Goal: Book appointment/travel/reservation

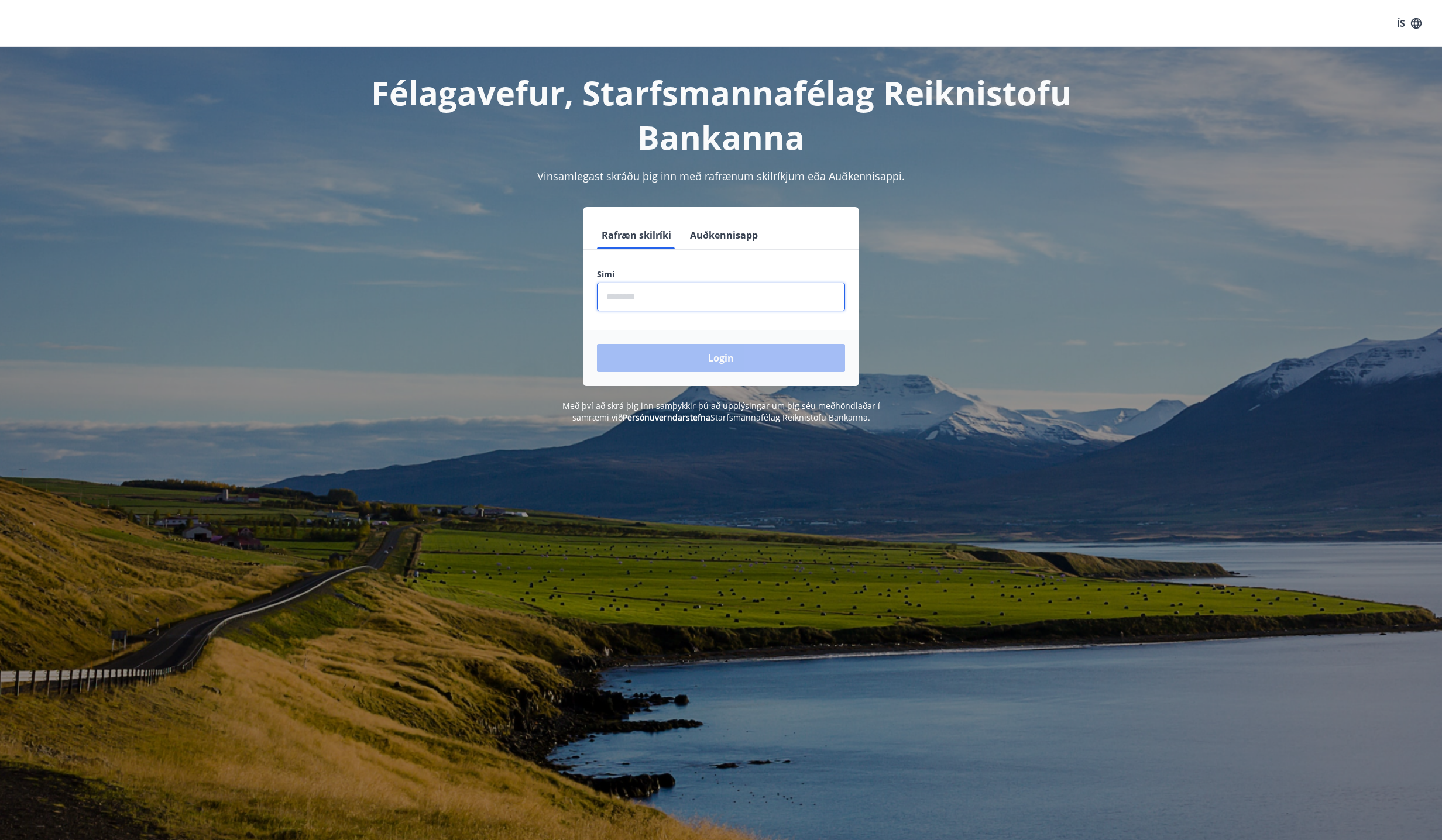
click at [664, 300] on input "phone" at bounding box center [721, 296] width 248 height 28
type input "********"
click at [597, 344] on button "Login" at bounding box center [721, 358] width 248 height 28
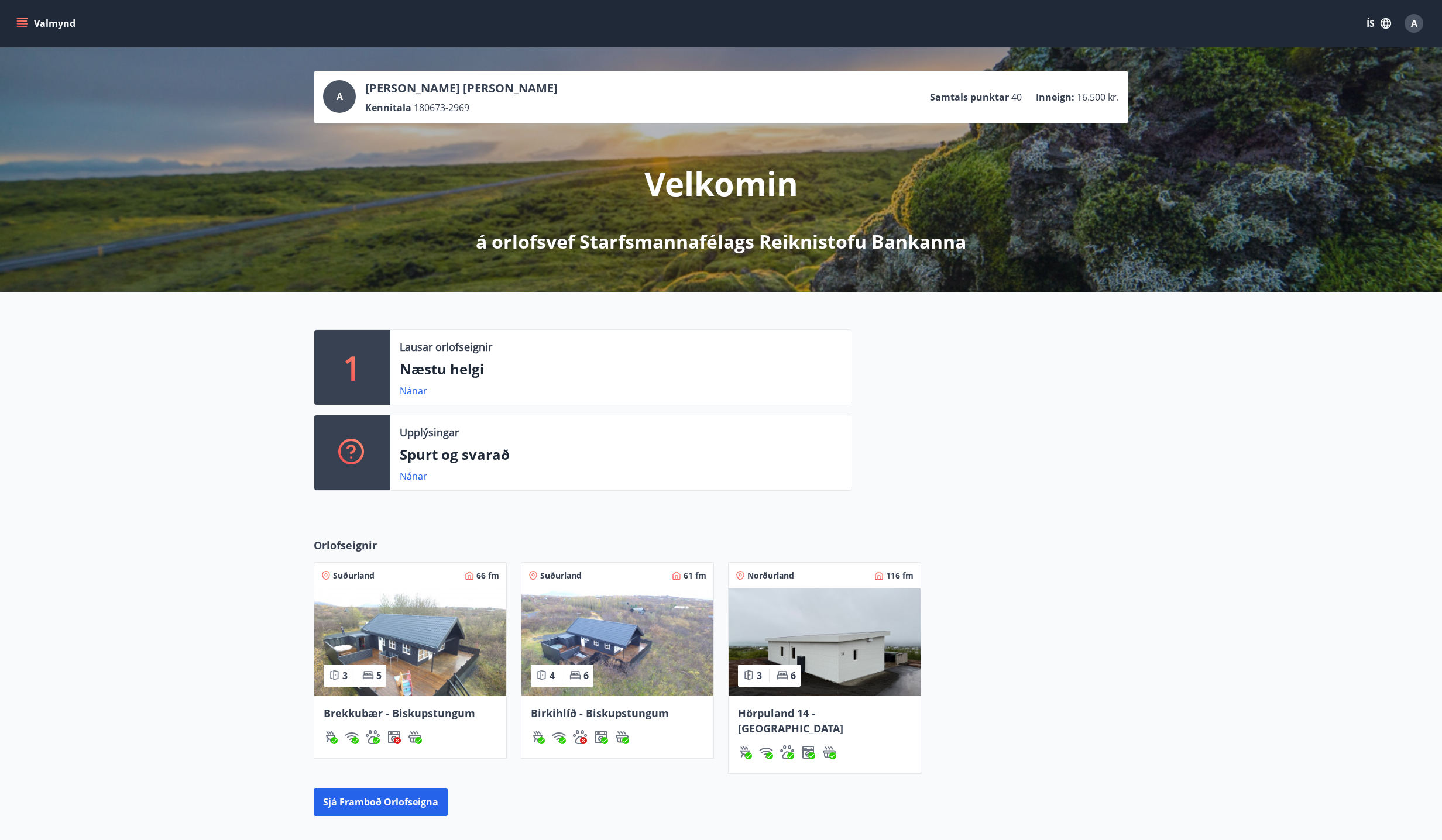
click at [843, 715] on span "Hörpuland 14 - [GEOGRAPHIC_DATA]" at bounding box center [790, 721] width 105 height 29
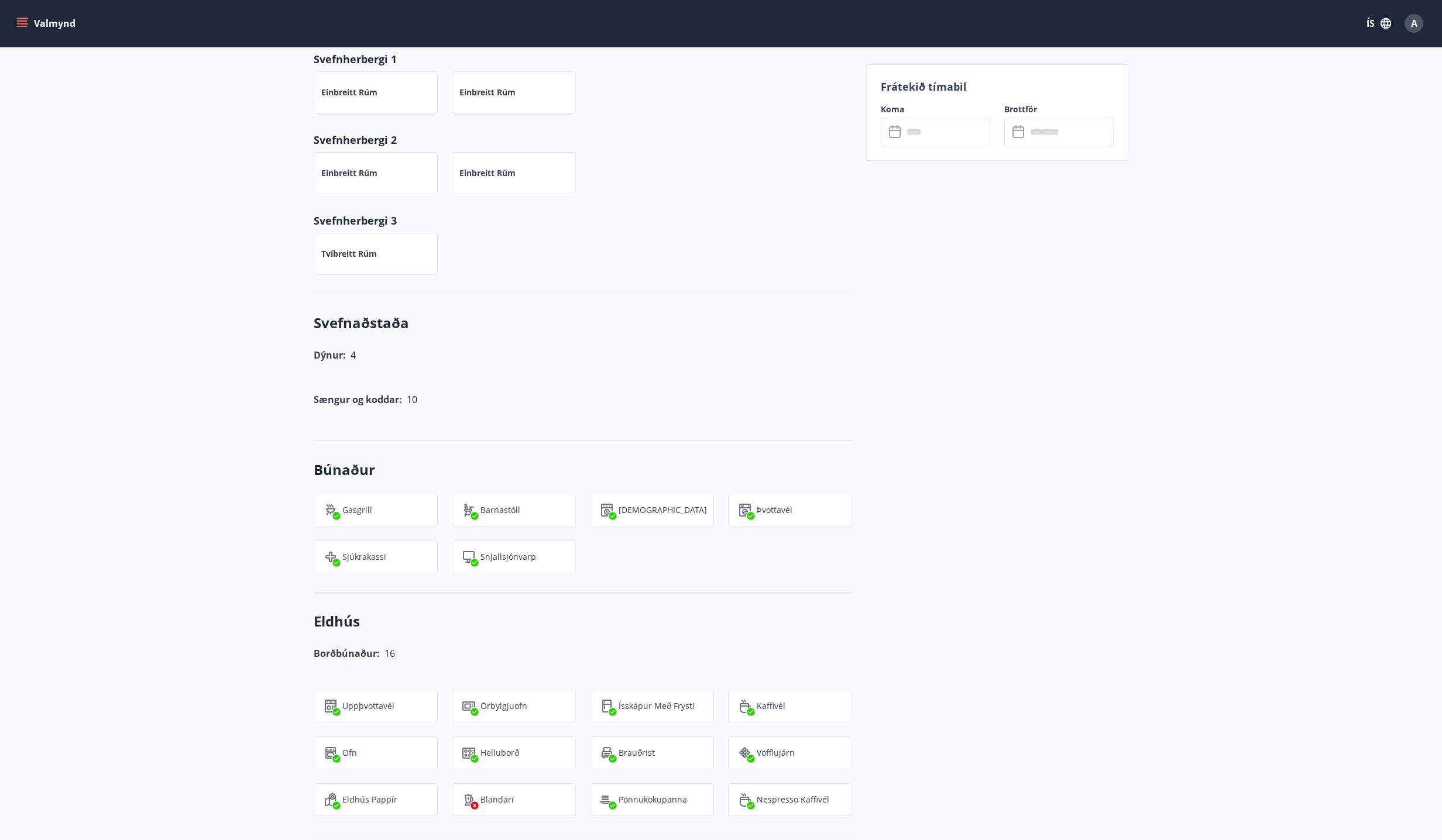
scroll to position [936, 0]
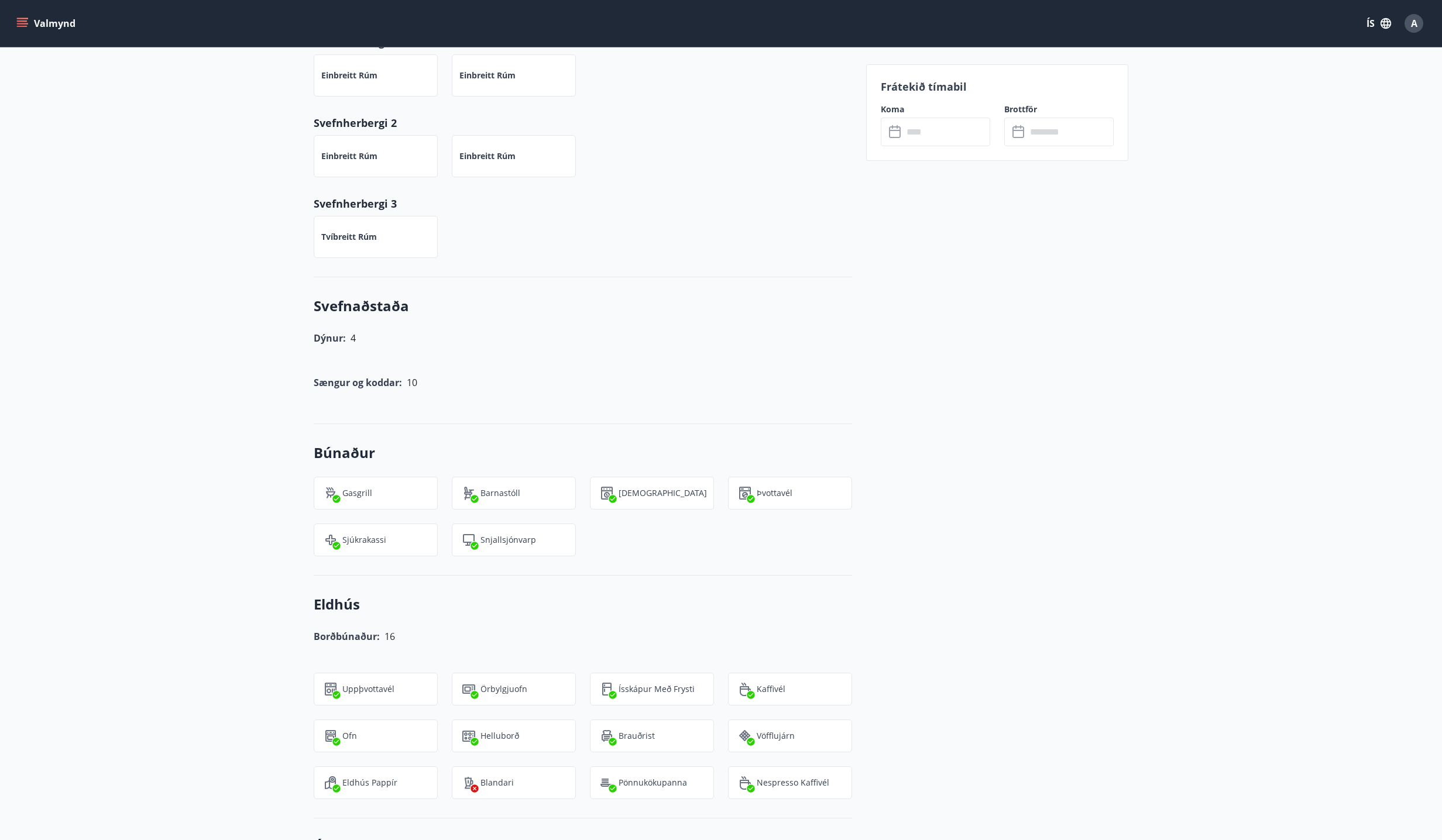
click at [920, 686] on div "Frátekið tímabil Koma ​ ​ Brottför ​ ​" at bounding box center [997, 515] width 262 height 2126
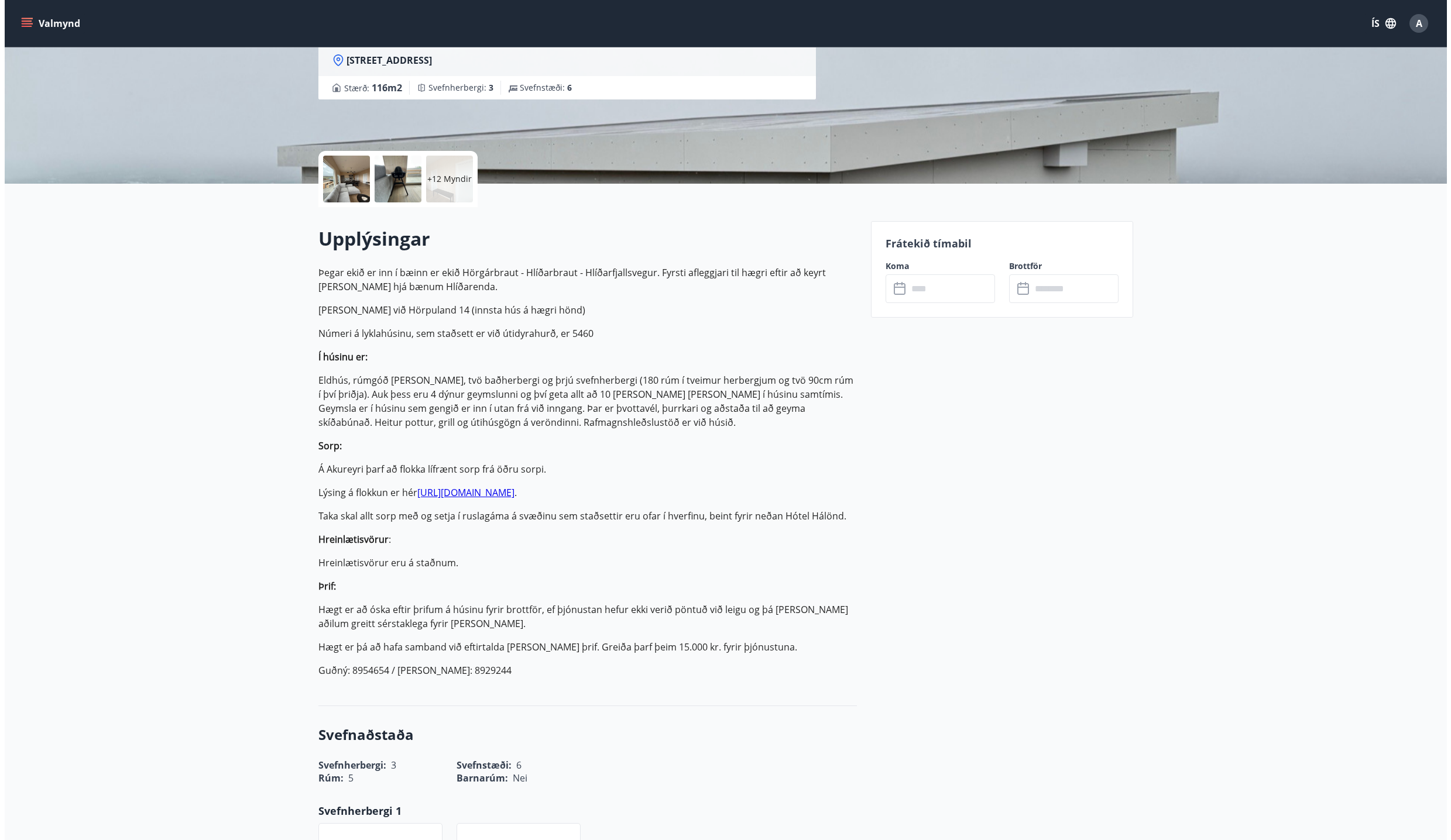
scroll to position [0, 0]
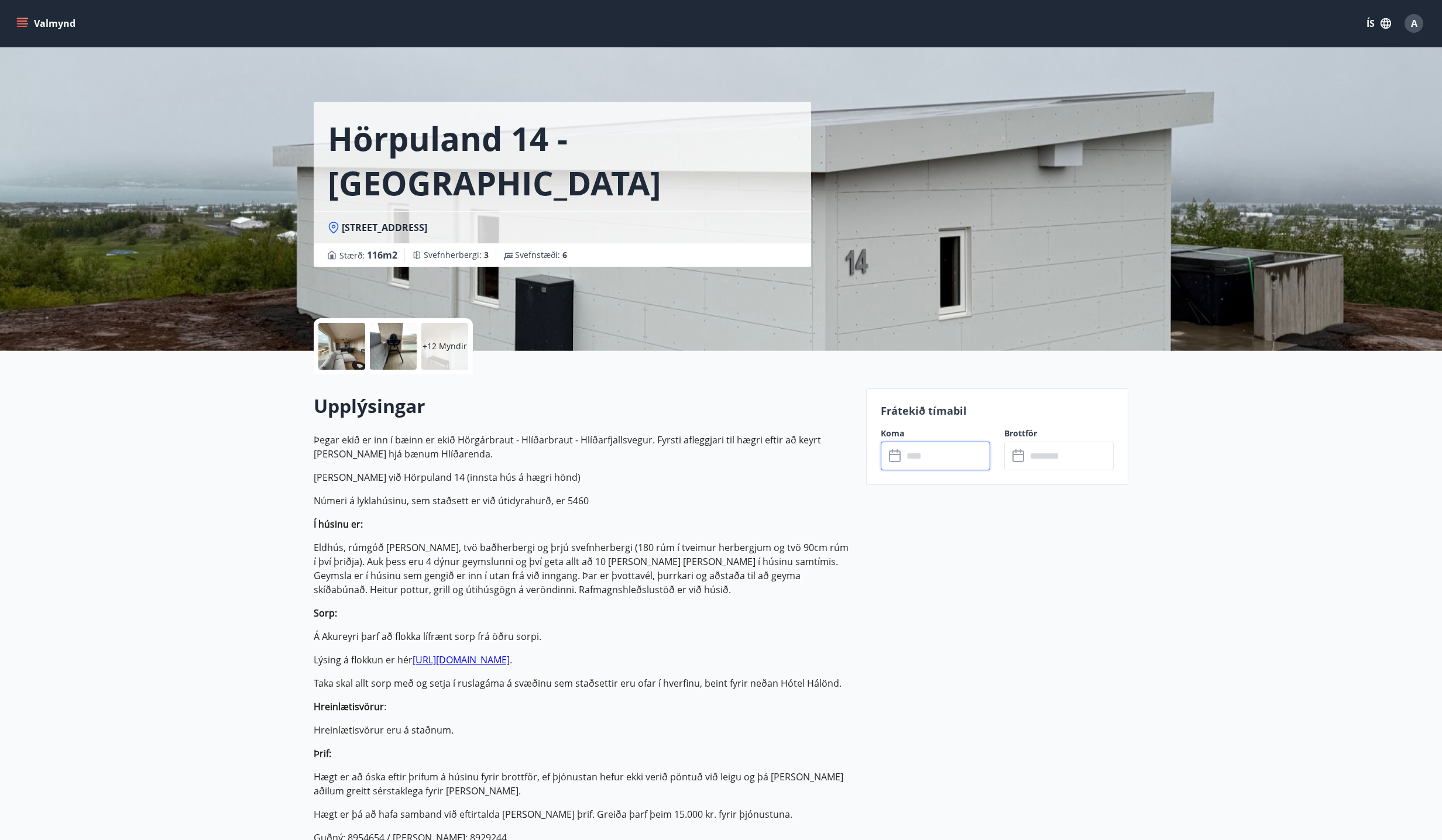
click at [914, 452] on input "text" at bounding box center [947, 456] width 87 height 28
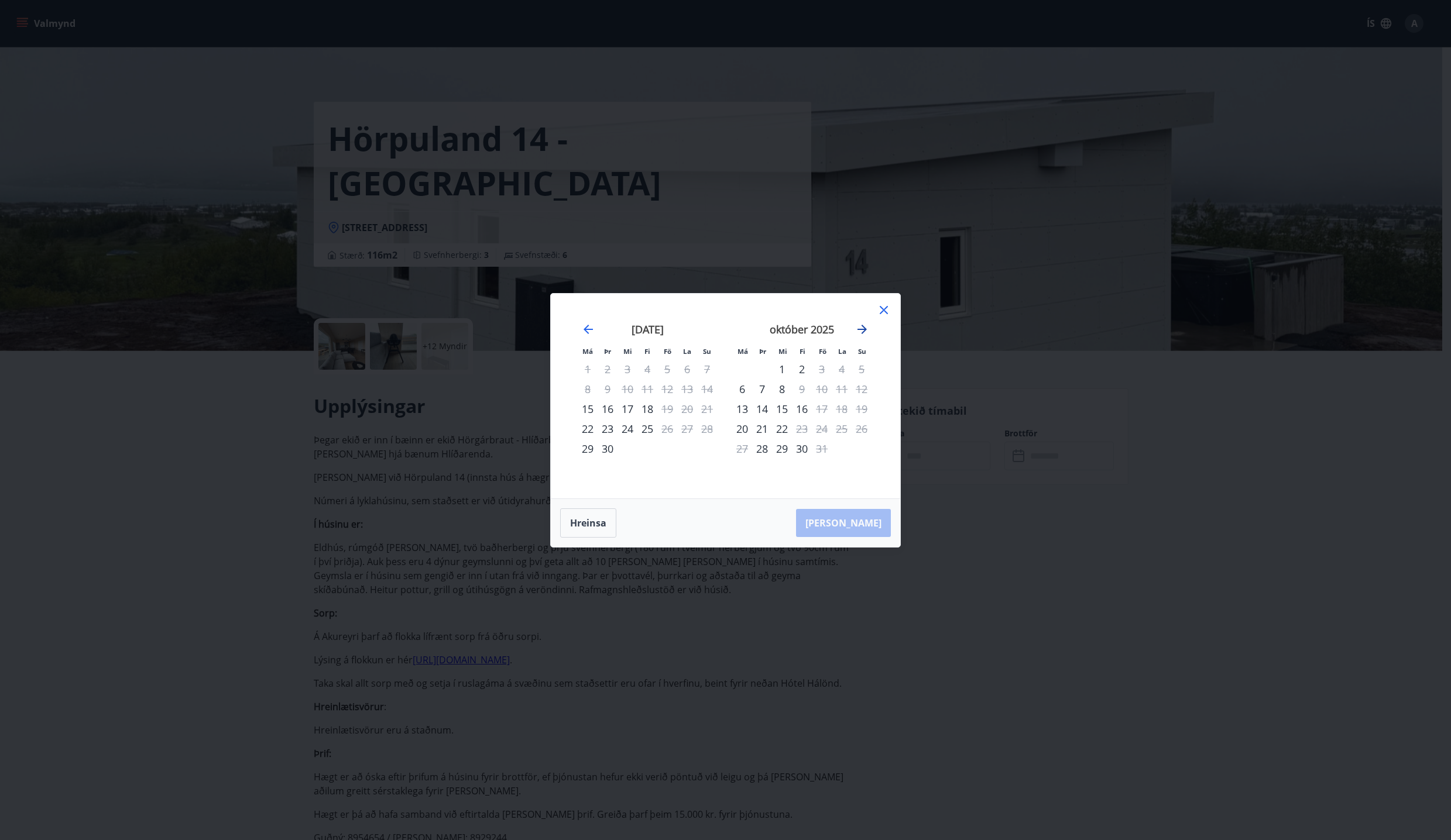
click at [859, 334] on icon "Move forward to switch to the next month." at bounding box center [862, 330] width 14 height 14
click at [860, 329] on icon "Move forward to switch to the next month." at bounding box center [862, 329] width 9 height 9
click at [593, 333] on icon "Move backward to switch to the previous month." at bounding box center [588, 330] width 14 height 14
click at [589, 527] on button "Hreinsa" at bounding box center [587, 523] width 56 height 29
click at [598, 521] on button "Hreinsa" at bounding box center [587, 523] width 56 height 29
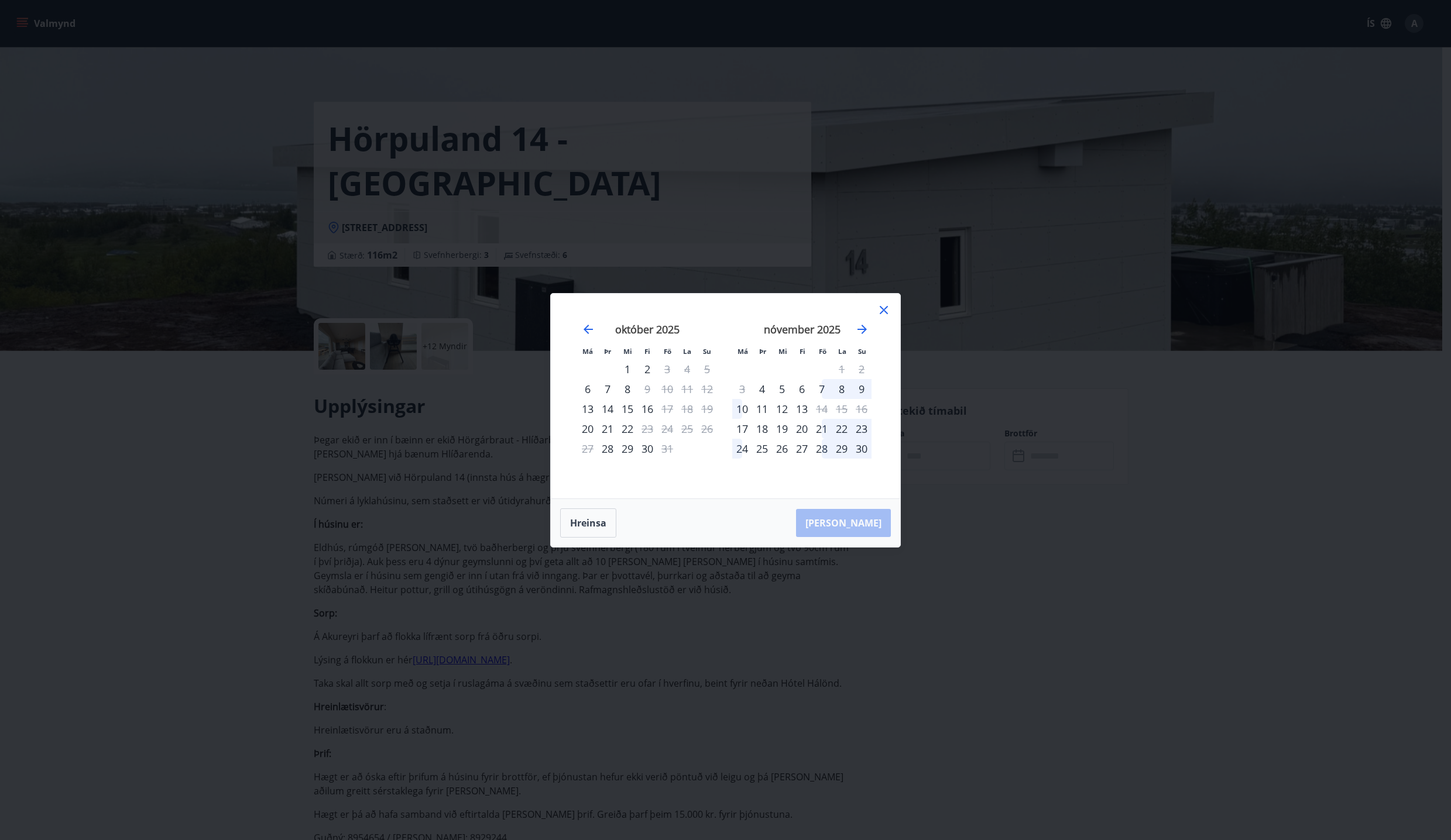
click at [492, 524] on div "Má Þr Mi Fi Fö La Su Má Þr Mi Fi Fö La Su [DATE] 1 2 3 4 5 6 7 8 9 10 11 12 13 …" at bounding box center [726, 420] width 1451 height 840
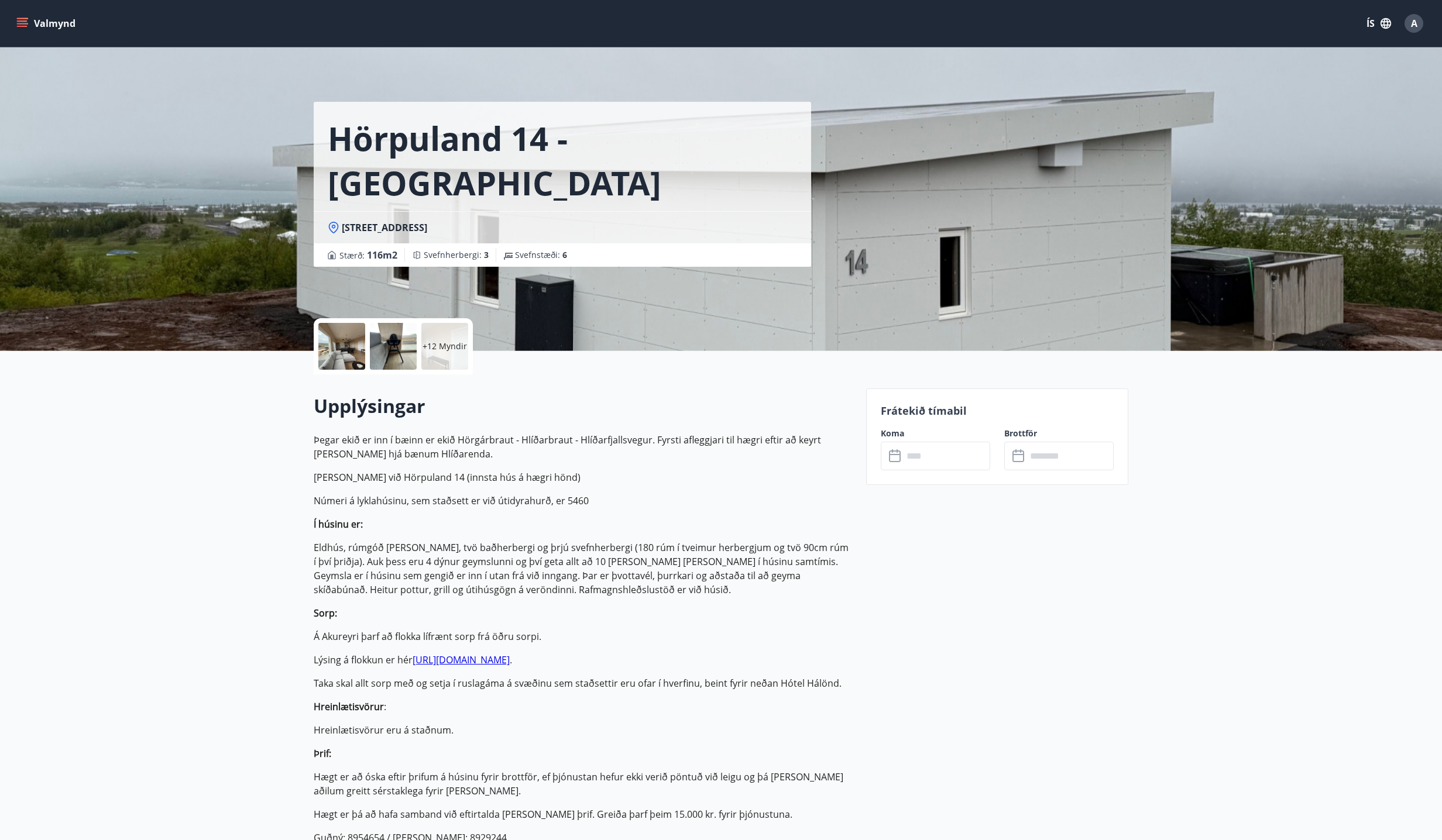
click at [398, 338] on div at bounding box center [393, 346] width 47 height 47
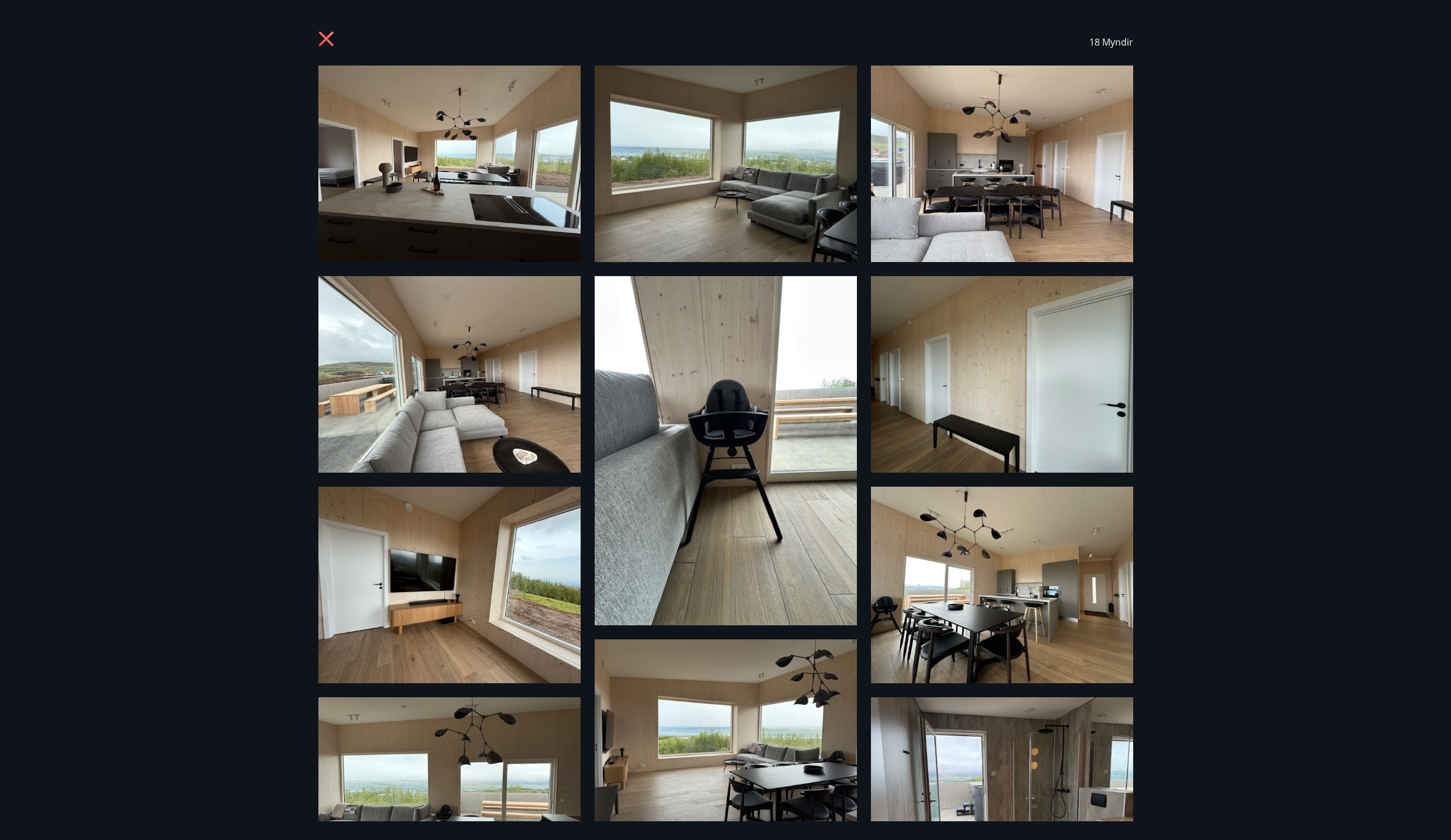
click at [332, 42] on icon at bounding box center [328, 40] width 19 height 19
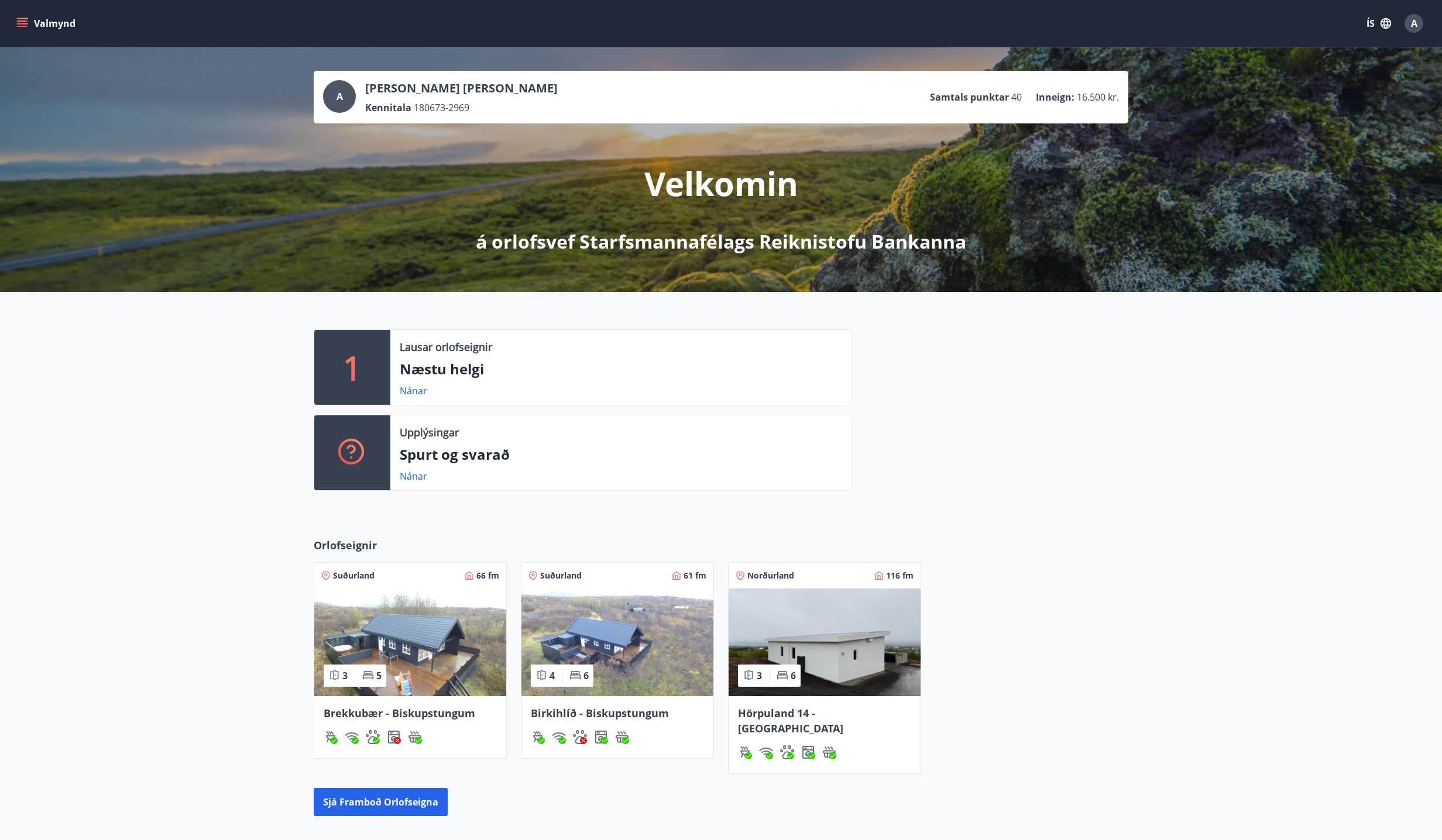
click at [384, 709] on span "Brekkubær - Biskupstungum" at bounding box center [399, 713] width 151 height 14
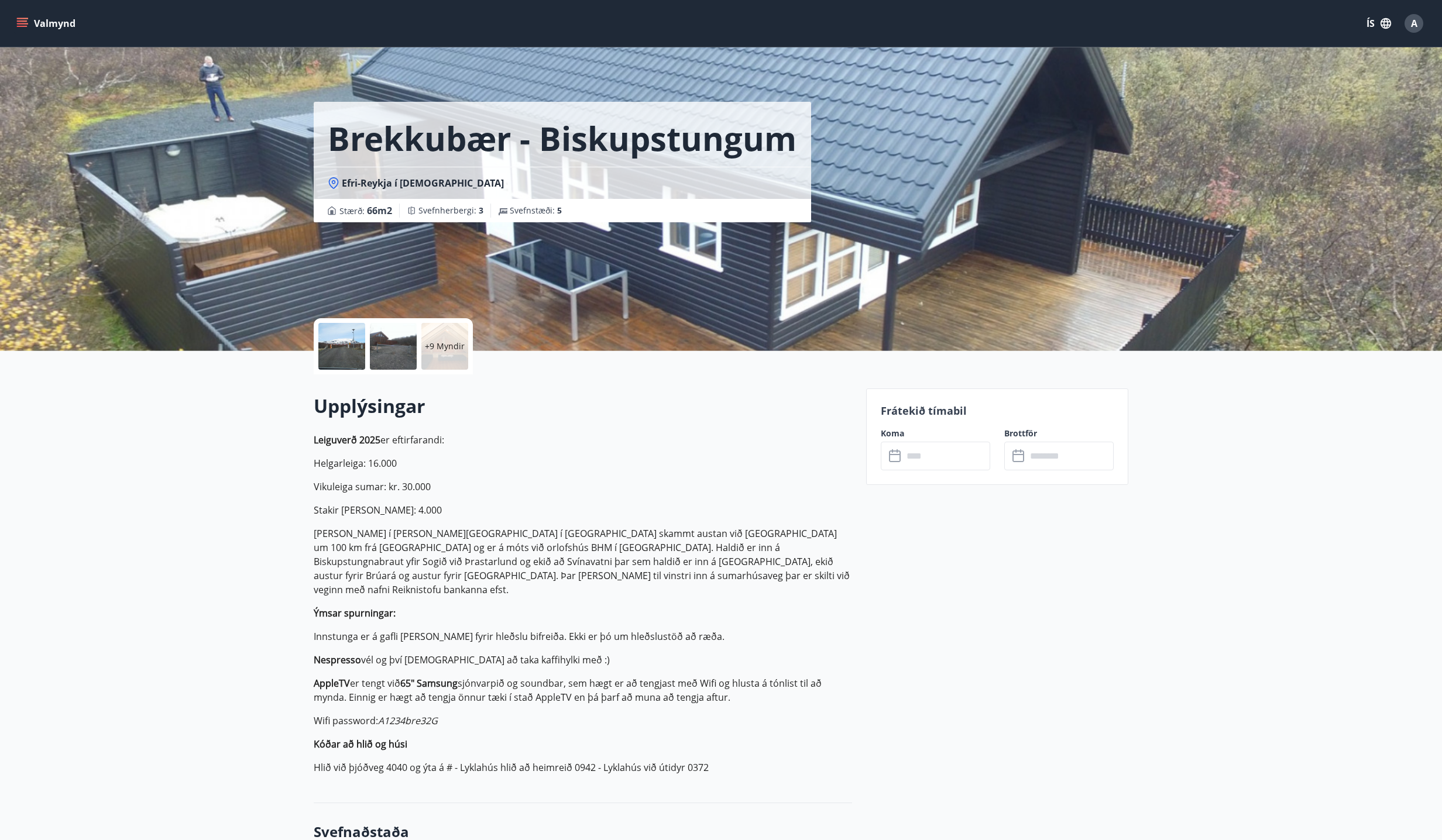
click at [938, 457] on input "text" at bounding box center [947, 456] width 87 height 28
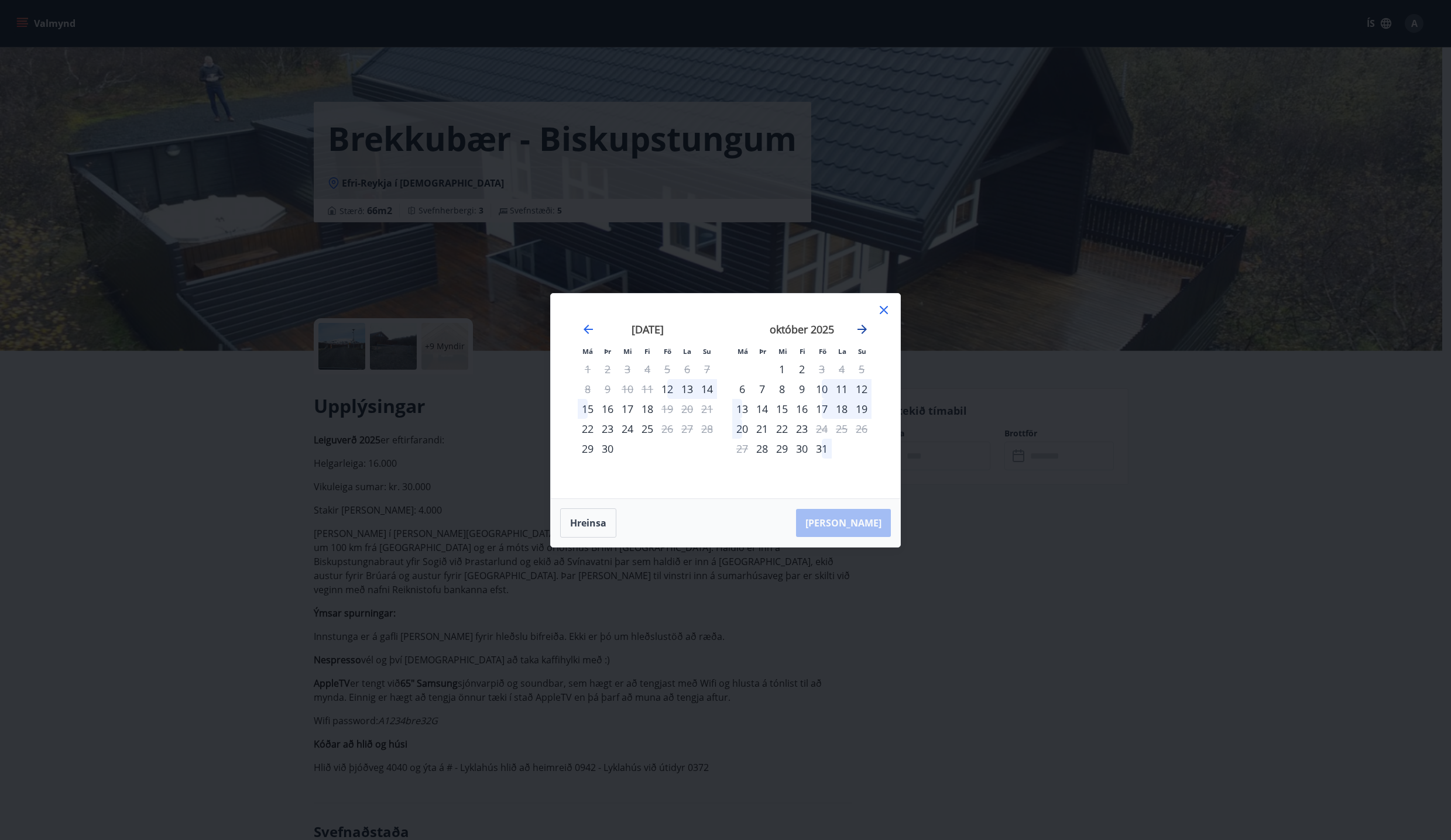
click at [867, 332] on icon "Move forward to switch to the next month." at bounding box center [862, 330] width 14 height 14
click at [883, 306] on icon at bounding box center [884, 310] width 14 height 14
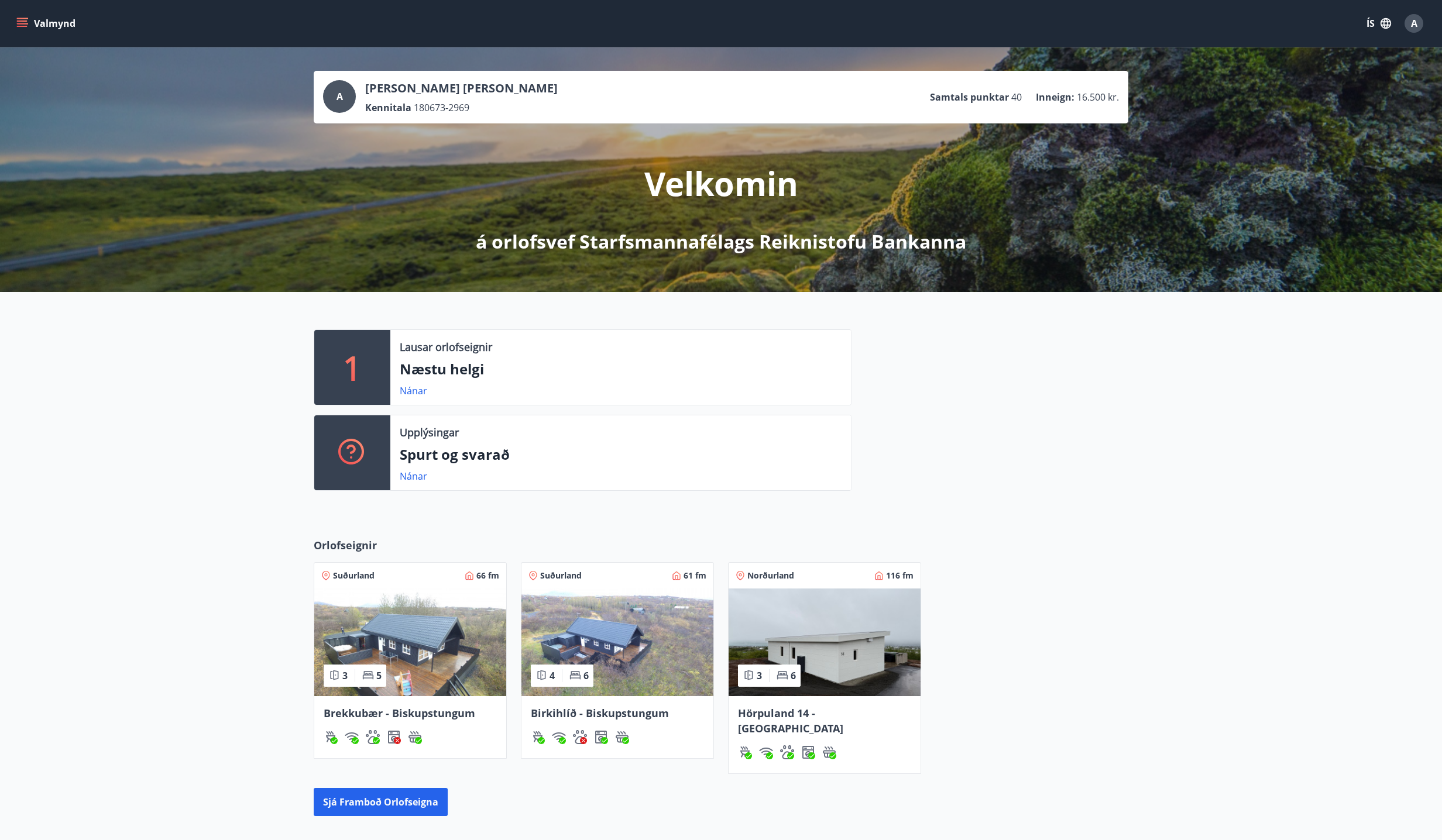
click at [832, 716] on span "Hörpuland 14 - [GEOGRAPHIC_DATA]" at bounding box center [790, 721] width 105 height 29
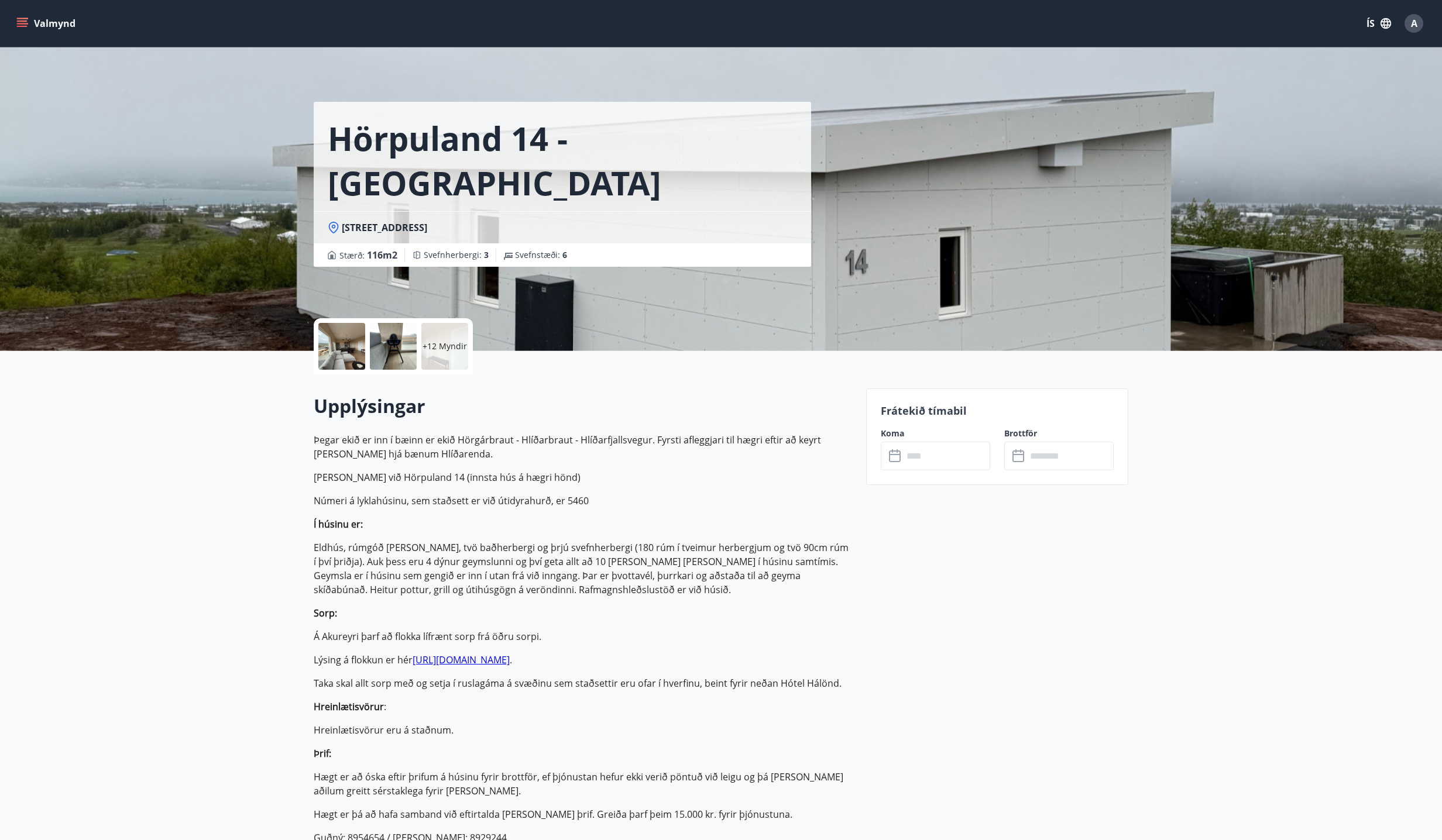
click at [932, 464] on input "text" at bounding box center [947, 456] width 87 height 28
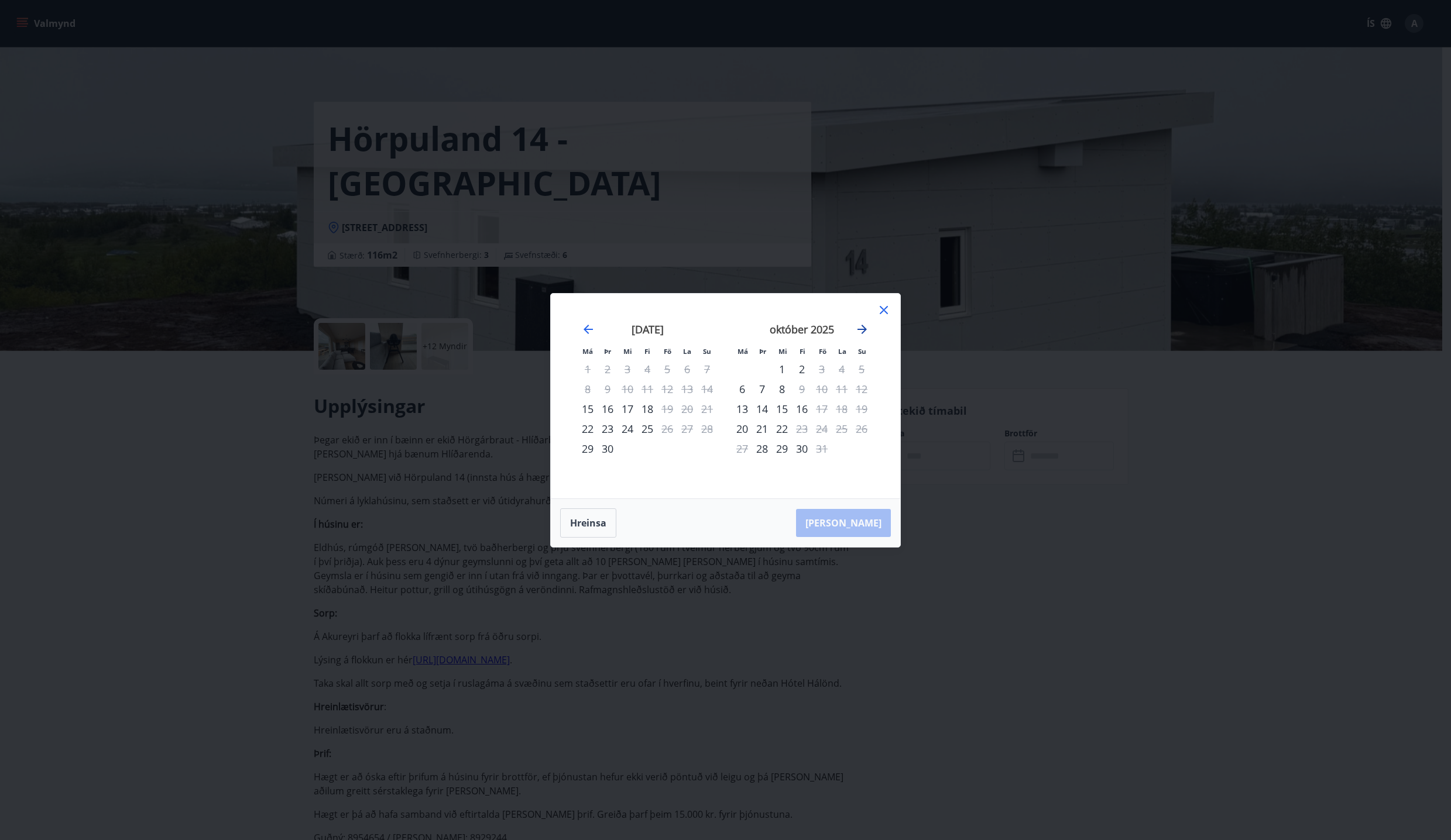
click at [862, 330] on icon "Move forward to switch to the next month." at bounding box center [862, 329] width 9 height 9
click at [864, 331] on icon "Move forward to switch to the next month." at bounding box center [862, 329] width 9 height 9
click at [586, 330] on icon "Move backward to switch to the previous month." at bounding box center [588, 329] width 9 height 9
click at [888, 310] on icon at bounding box center [884, 310] width 14 height 14
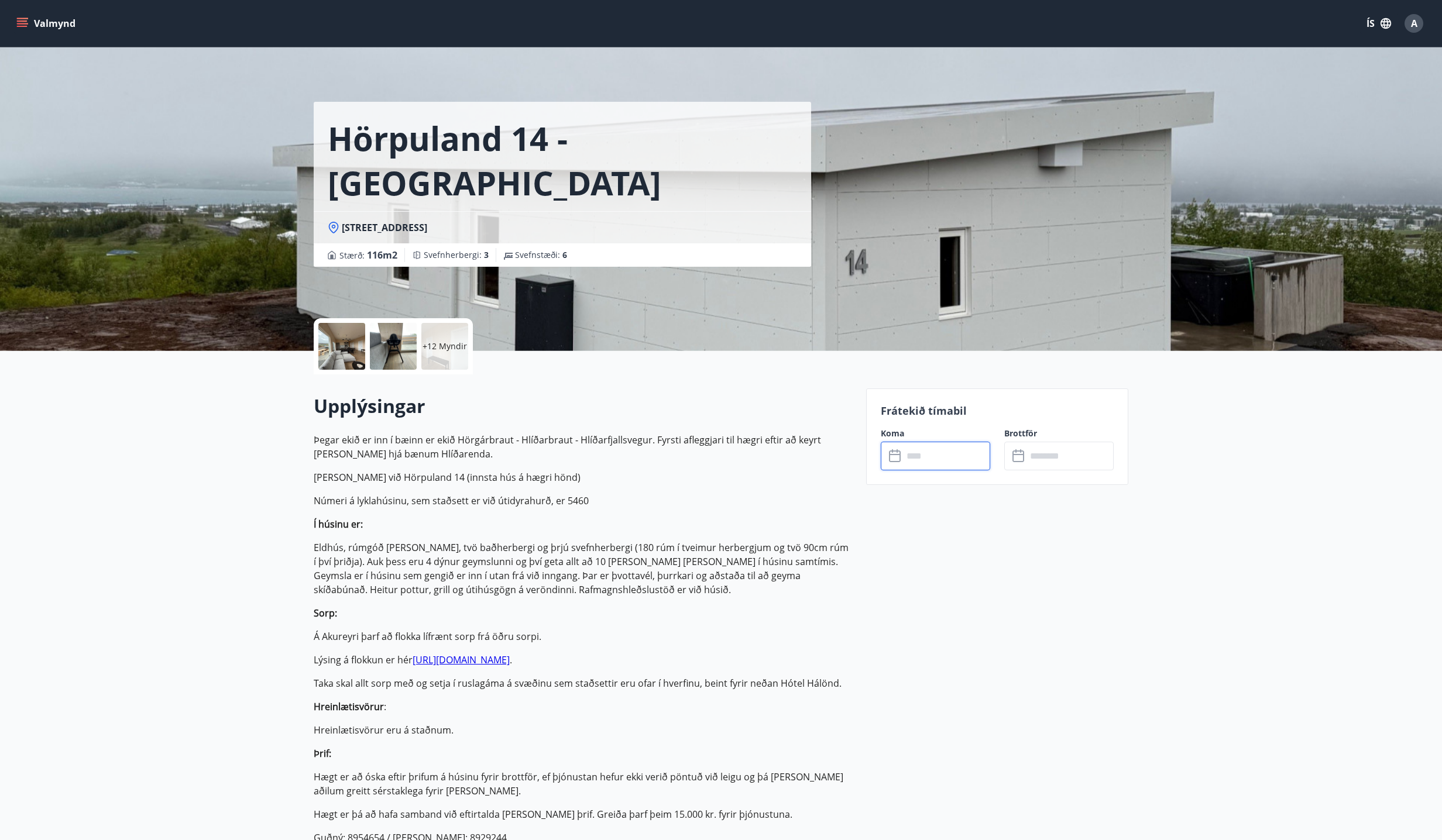
click at [444, 354] on div "+12 Myndir" at bounding box center [444, 346] width 47 height 47
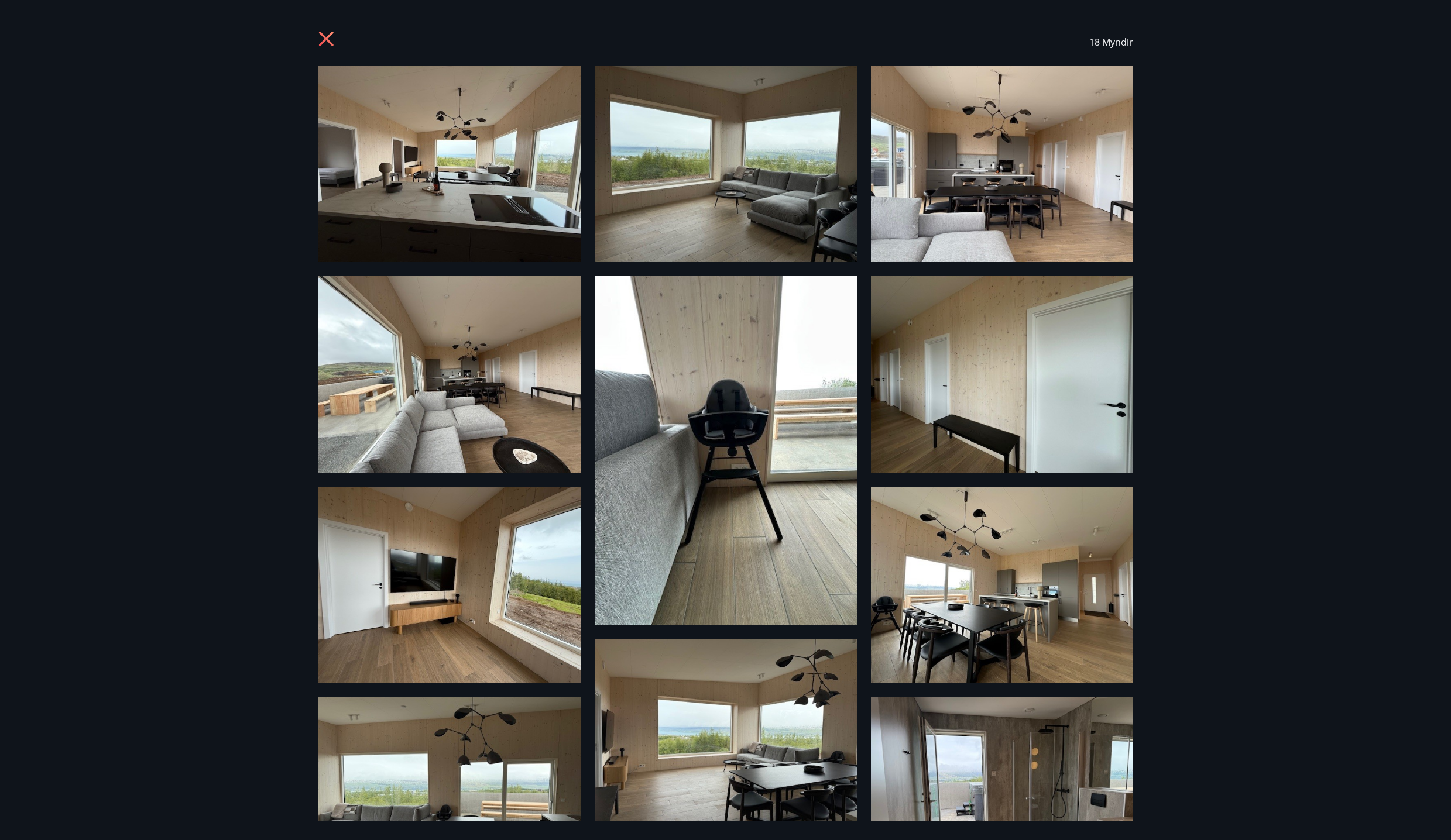
click at [335, 37] on icon at bounding box center [328, 40] width 19 height 19
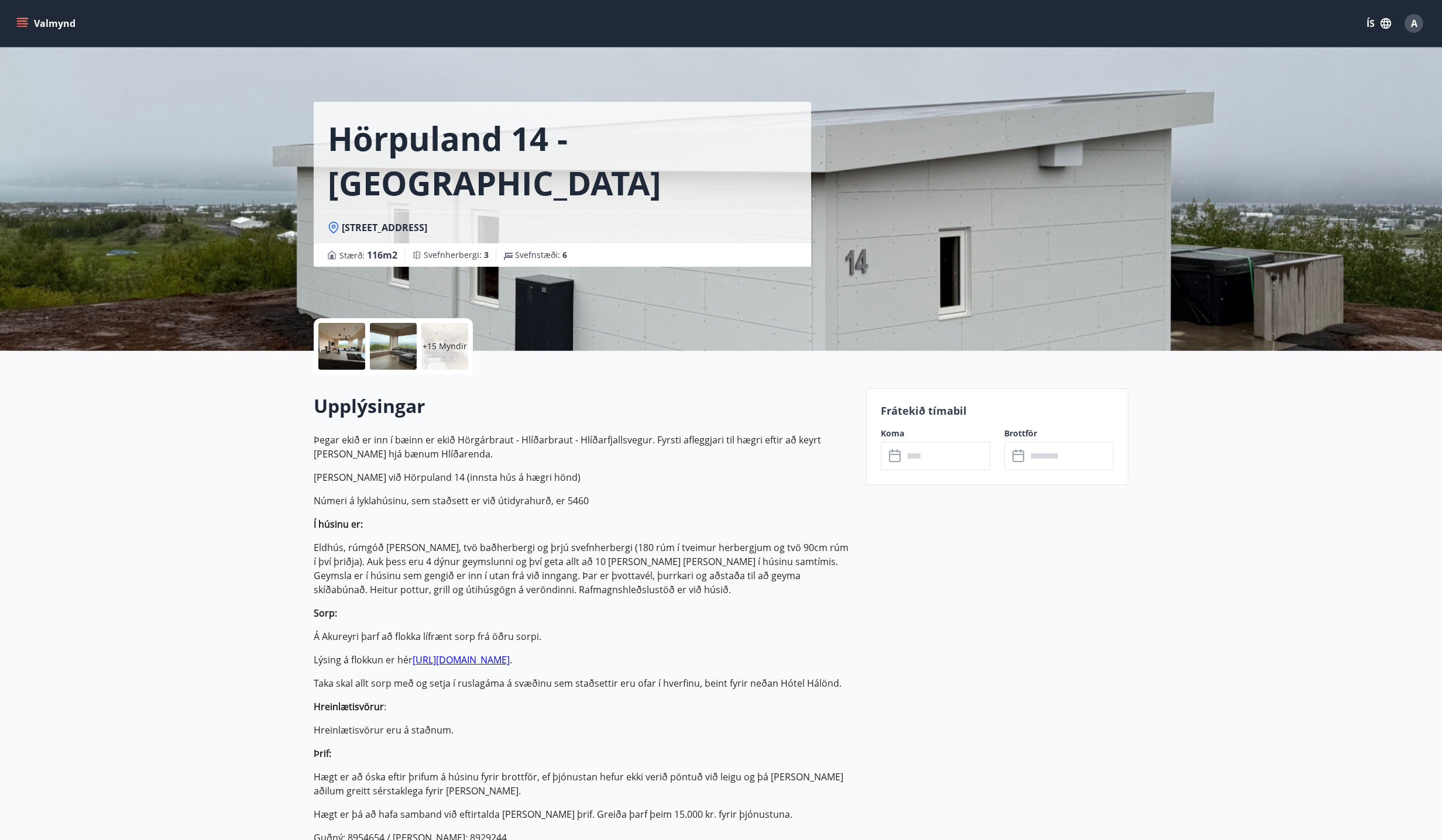
click at [1037, 452] on input "text" at bounding box center [1070, 456] width 87 height 28
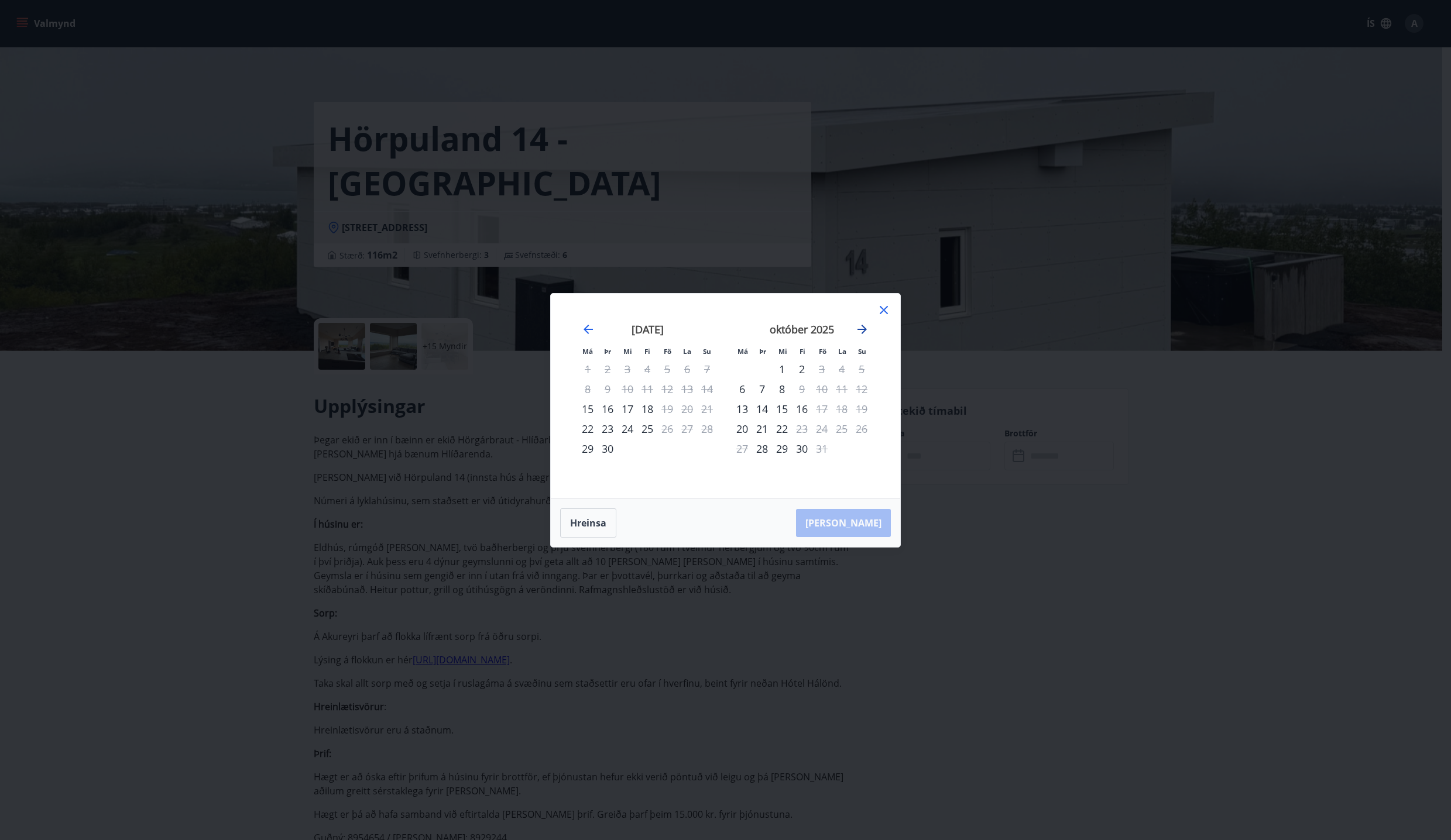
click at [860, 325] on icon "Move forward to switch to the next month." at bounding box center [862, 330] width 14 height 14
click at [860, 331] on icon "Move forward to switch to the next month." at bounding box center [862, 330] width 14 height 14
click at [590, 333] on icon "Move backward to switch to the previous month." at bounding box center [588, 330] width 14 height 14
click at [1003, 710] on div "Má Þr Mi Fi Fö La Su Má Þr Mi Fi Fö La Su [DATE] 1 2 3 4 5 6 7 8 9 10 11 12 13 …" at bounding box center [726, 420] width 1451 height 840
